Goal: Information Seeking & Learning: Learn about a topic

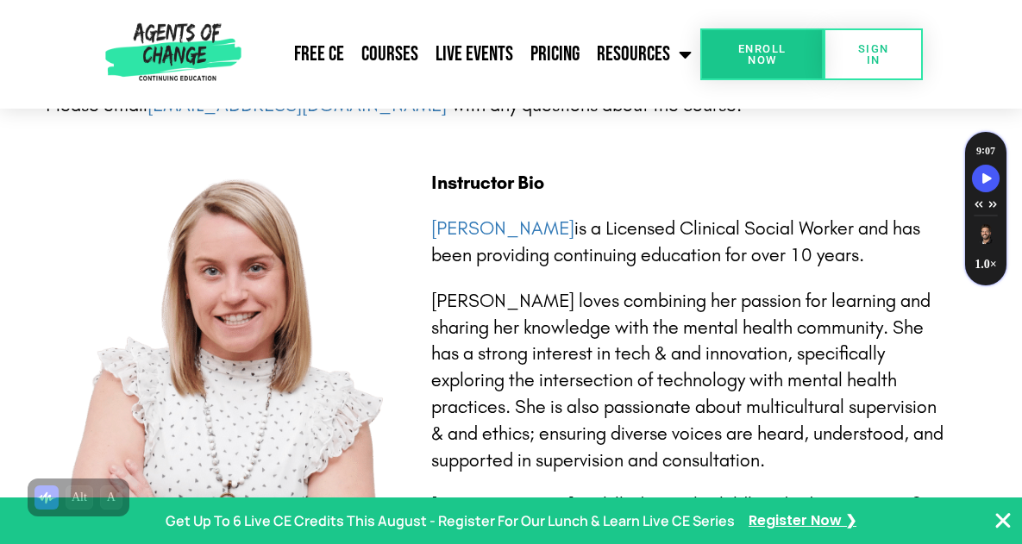
scroll to position [3672, 0]
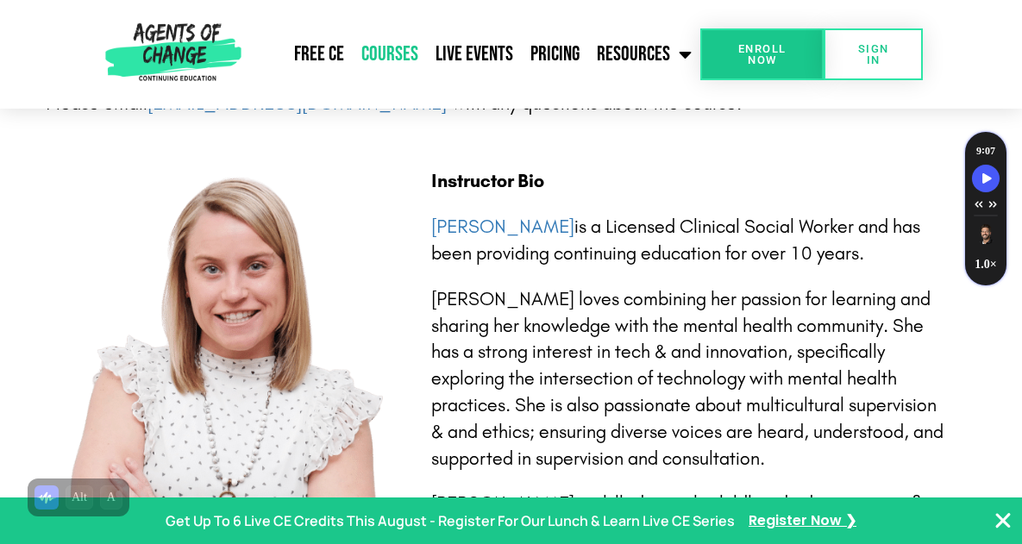
click at [387, 54] on link "Courses" at bounding box center [390, 54] width 74 height 43
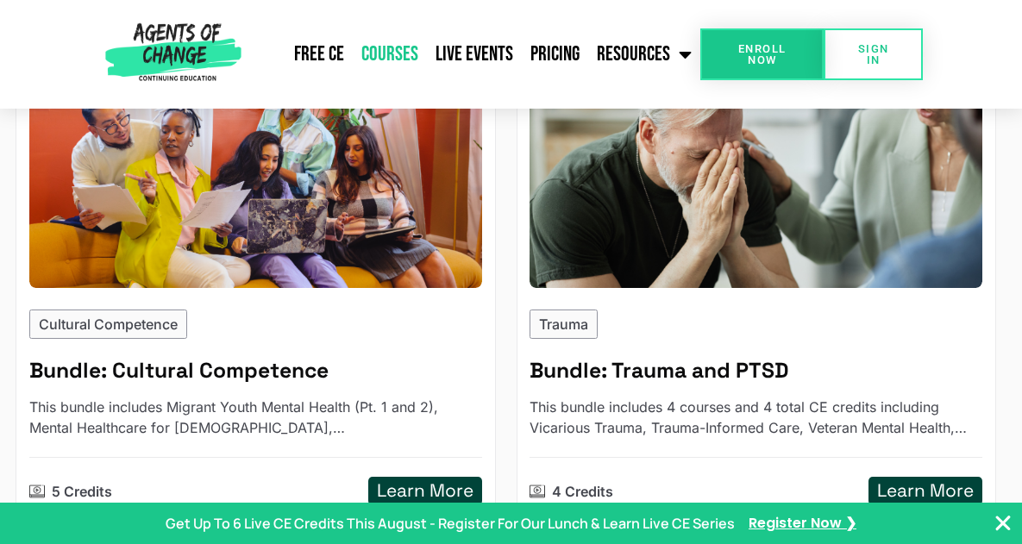
scroll to position [2413, 0]
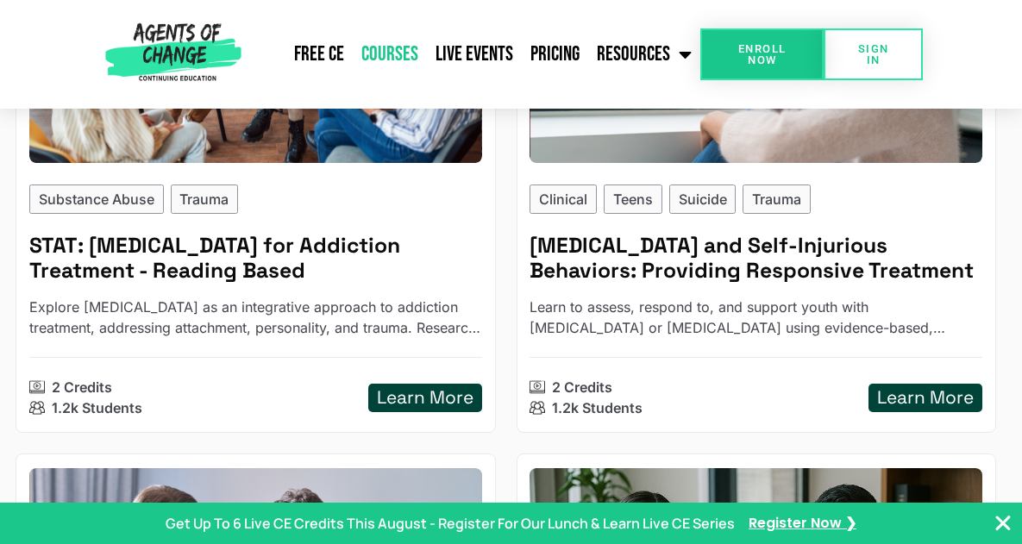
scroll to position [6946, 0]
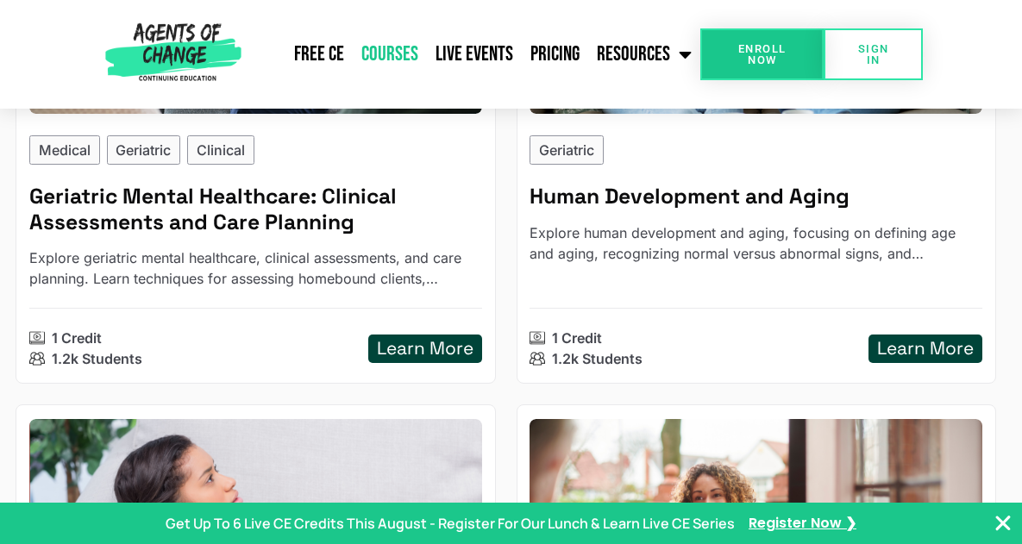
scroll to position [6988, 0]
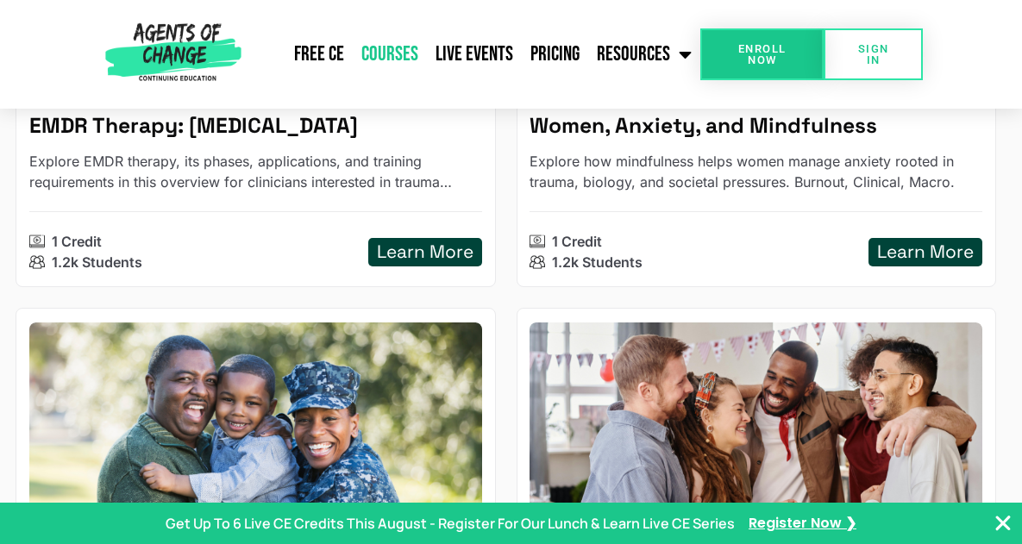
scroll to position [6130, 0]
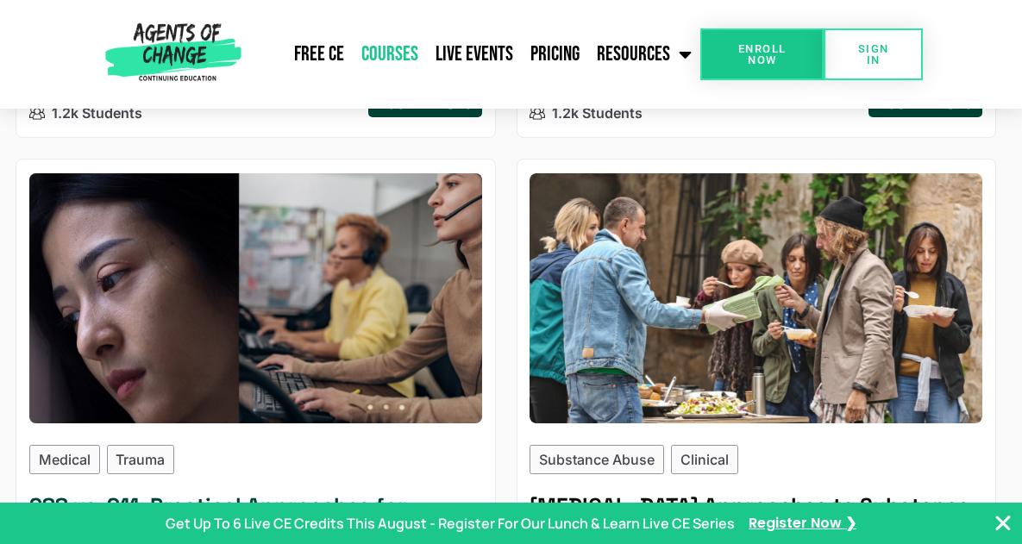
scroll to position [0, 0]
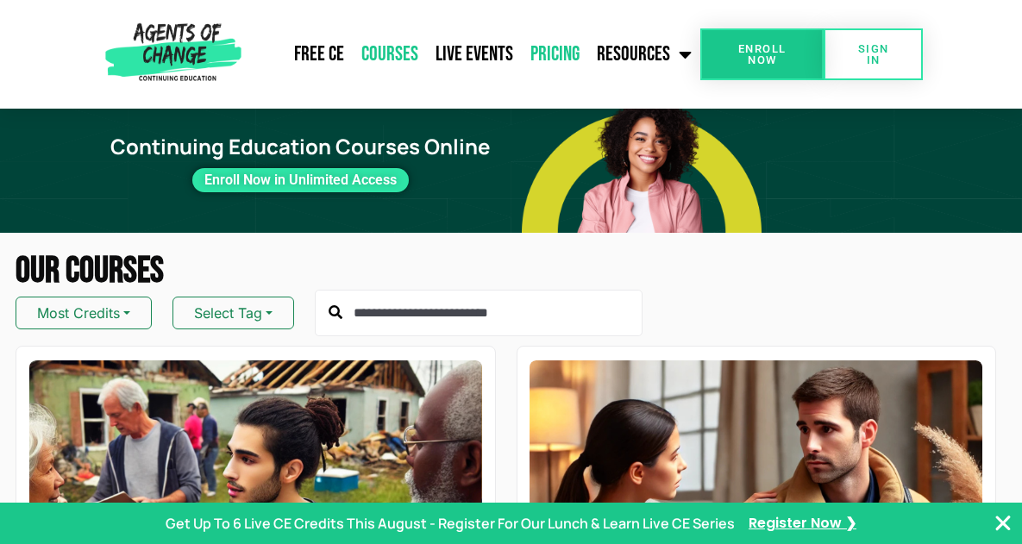
click at [567, 53] on link "Pricing" at bounding box center [555, 54] width 66 height 43
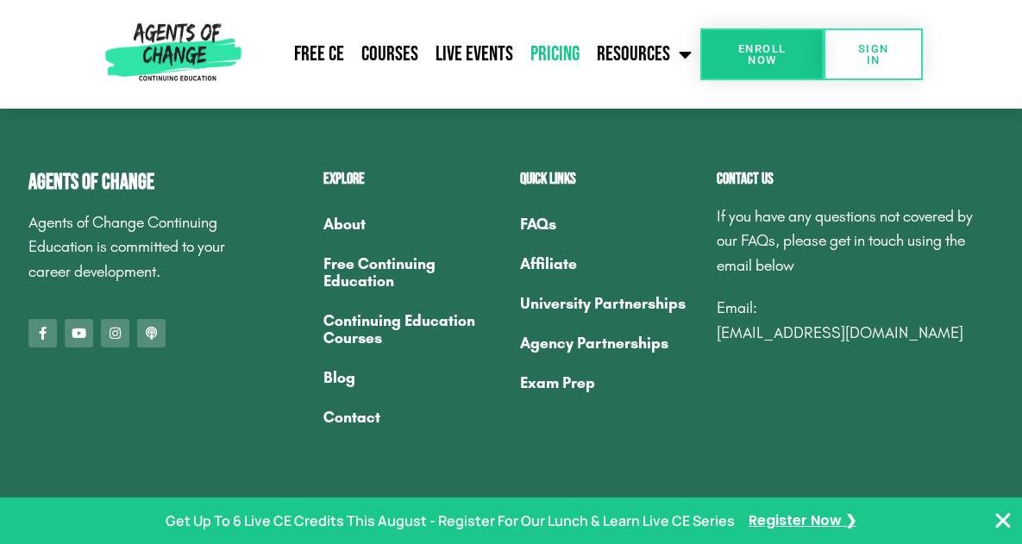
scroll to position [1580, 0]
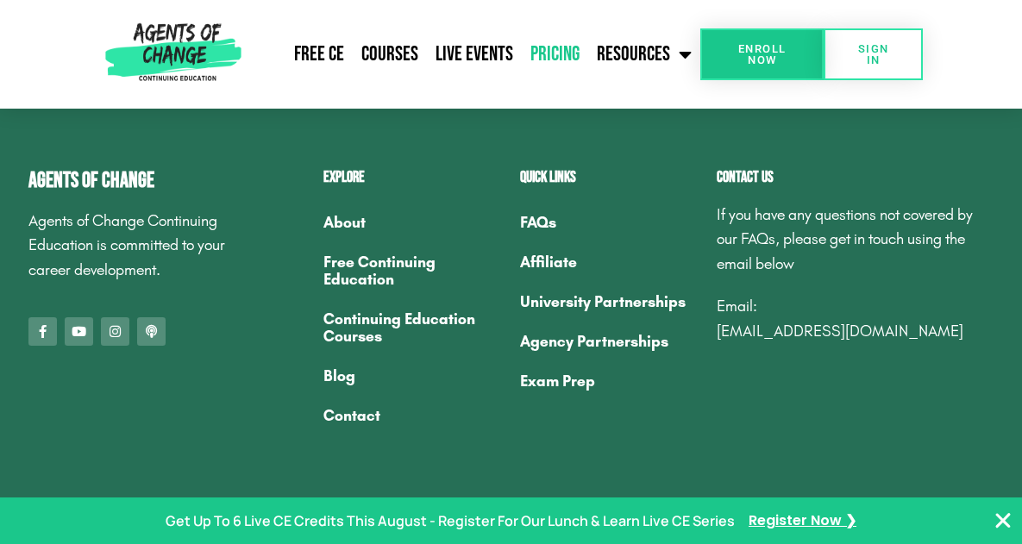
click at [408, 321] on link "Continuing Education Courses" at bounding box center [412, 327] width 179 height 57
